Goal: Information Seeking & Learning: Learn about a topic

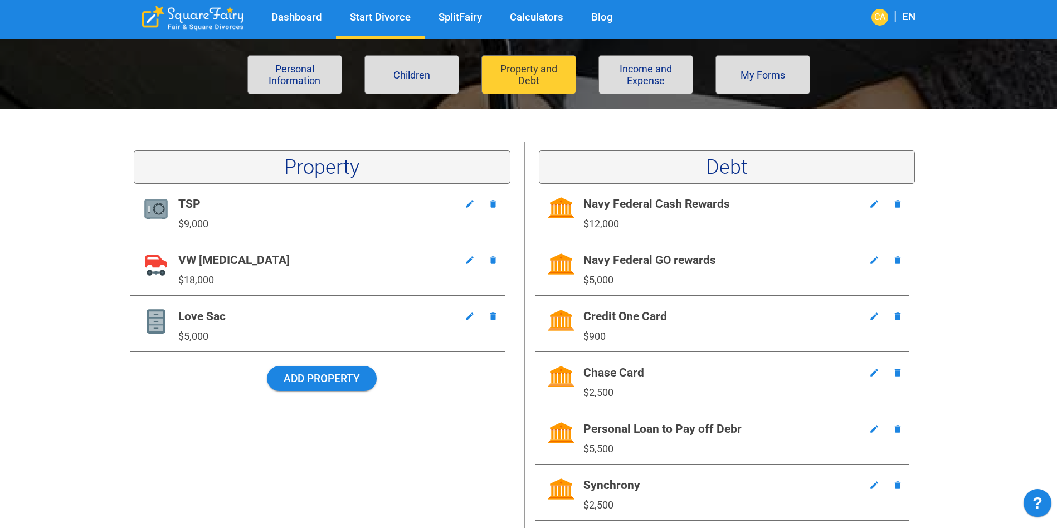
scroll to position [167, 0]
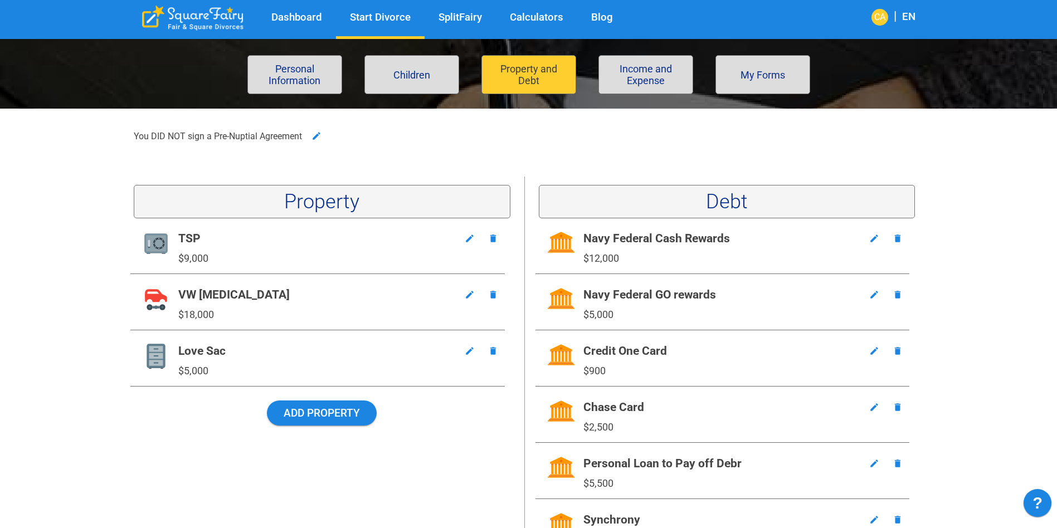
click at [423, 75] on button "Children" at bounding box center [411, 74] width 95 height 39
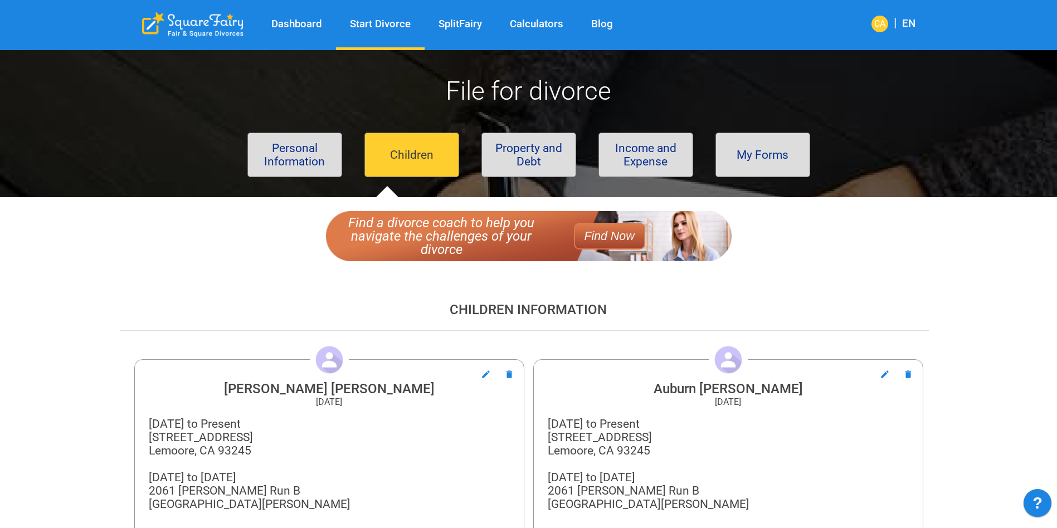
click at [144, 291] on div "Children Information [PERSON_NAME] [PERSON_NAME] [DATE] [DATE] to Present [STRE…" at bounding box center [524, 481] width 809 height 403
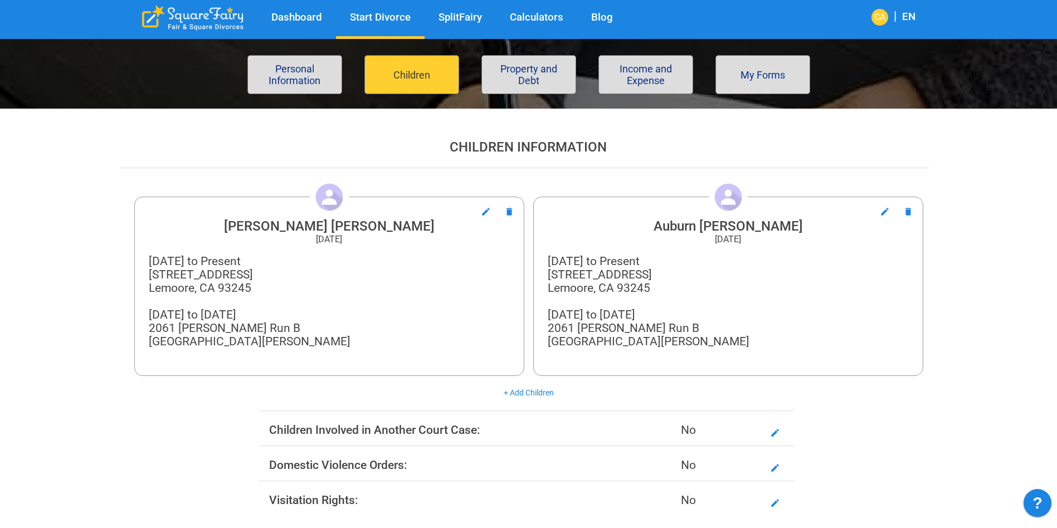
scroll to position [167, 0]
click at [712, 339] on div "[DATE] to Present [STREET_ADDRESS] [DATE] to [DATE] [STREET_ADDRESS][PERSON_NAM…" at bounding box center [728, 307] width 361 height 107
click at [713, 343] on div "[DATE] to Present [STREET_ADDRESS] [DATE] to [DATE] [STREET_ADDRESS][PERSON_NAM…" at bounding box center [728, 307] width 361 height 107
click at [709, 340] on div "[DATE] to Present [STREET_ADDRESS] [DATE] to [DATE] [STREET_ADDRESS][PERSON_NAM…" at bounding box center [728, 307] width 361 height 107
drag, startPoint x: 708, startPoint y: 340, endPoint x: 543, endPoint y: 328, distance: 165.8
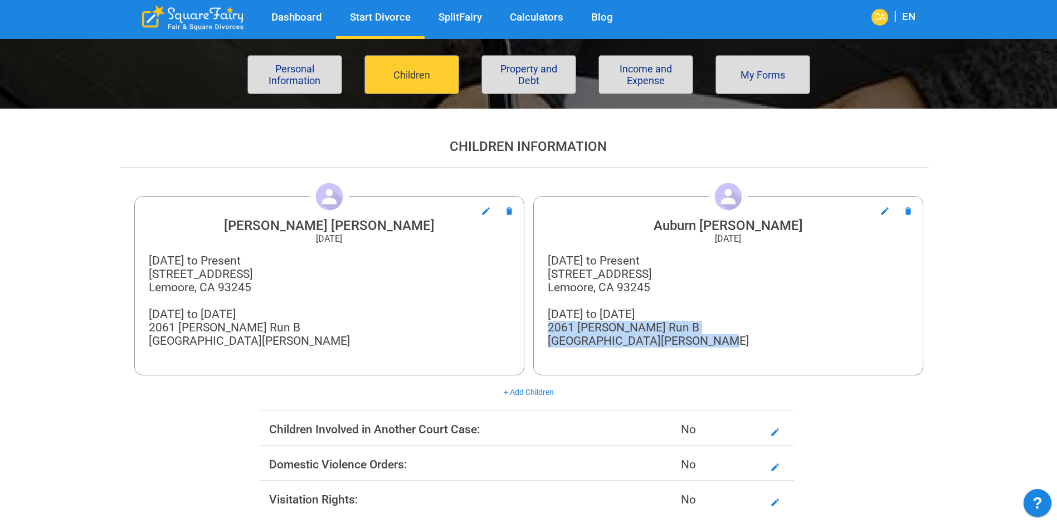
click at [543, 328] on div "Auburn [PERSON_NAME] [DATE] [DATE] to Present [STREET_ADDRESS] [DATE] to [DATE]…" at bounding box center [728, 285] width 390 height 179
copy div "[STREET_ADDRESS][PERSON_NAME][PERSON_NAME]"
